Goal: Register for event/course

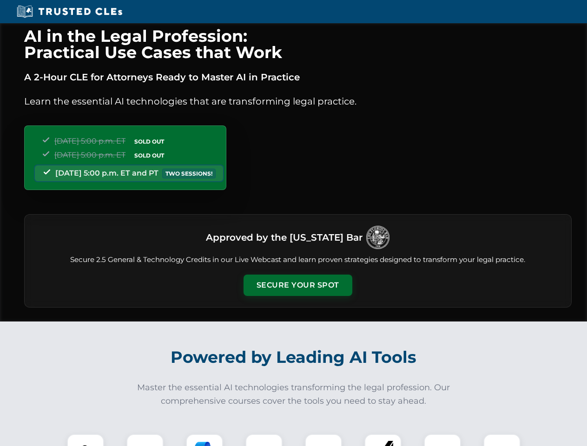
click at [297, 285] on button "Secure Your Spot" at bounding box center [297, 285] width 109 height 21
click at [85, 440] on img at bounding box center [85, 452] width 27 height 27
